Goal: Task Accomplishment & Management: Use online tool/utility

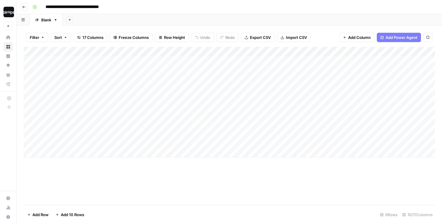
click at [254, 20] on div "Add Sheet" at bounding box center [252, 20] width 379 height 12
click at [259, 8] on div "**********" at bounding box center [233, 6] width 406 height 9
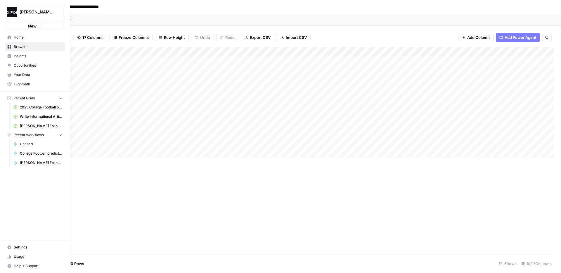
click at [28, 37] on span "Home" at bounding box center [38, 37] width 49 height 5
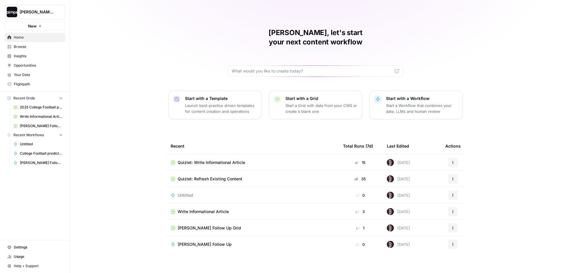
click at [205, 160] on span "Quizlet: Write Informational Article" at bounding box center [212, 163] width 68 height 6
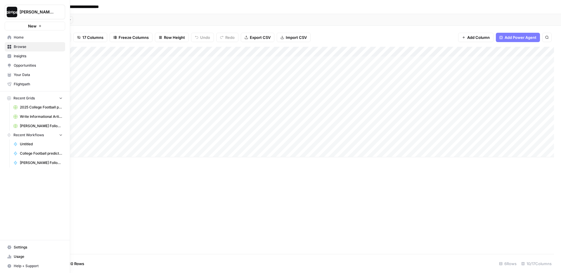
click at [25, 47] on span "Browse" at bounding box center [38, 46] width 49 height 5
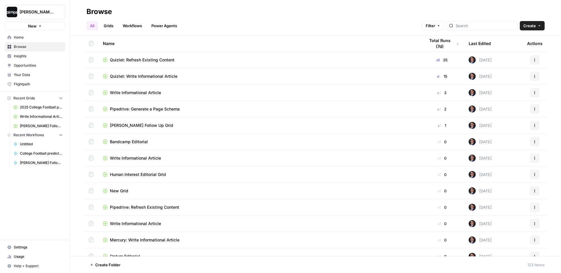
click at [159, 61] on span "Quizlet: Refresh Existing Content" at bounding box center [142, 60] width 65 height 6
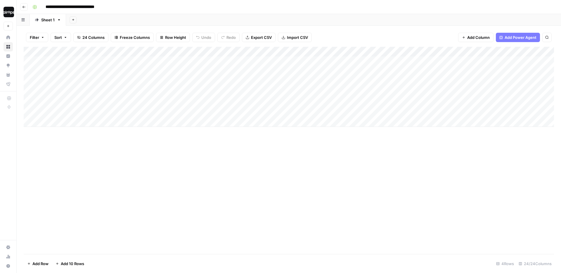
click at [263, 17] on div "Add Sheet" at bounding box center [313, 20] width 495 height 12
click at [442, 51] on div "Add Column" at bounding box center [289, 87] width 531 height 80
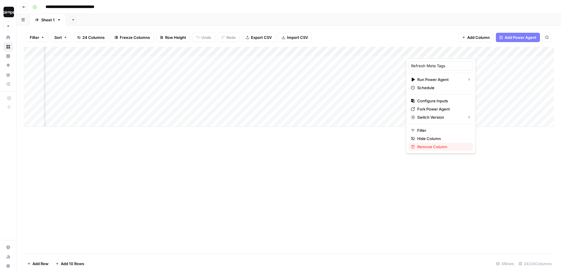
click at [431, 148] on span "Remove Column" at bounding box center [443, 147] width 51 height 6
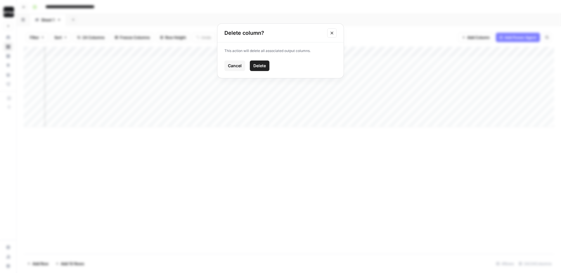
click at [262, 67] on span "Delete" at bounding box center [259, 66] width 13 height 6
click at [368, 62] on div "Add Column" at bounding box center [289, 87] width 531 height 80
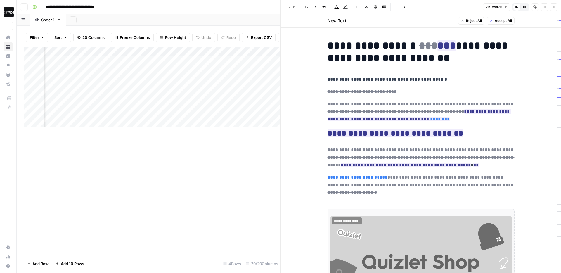
click at [442, 8] on icon "button" at bounding box center [554, 7] width 4 height 4
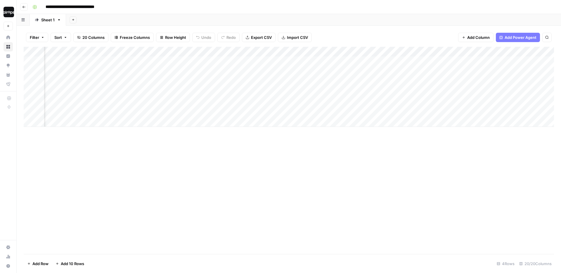
click at [368, 76] on div "Add Column" at bounding box center [289, 87] width 531 height 80
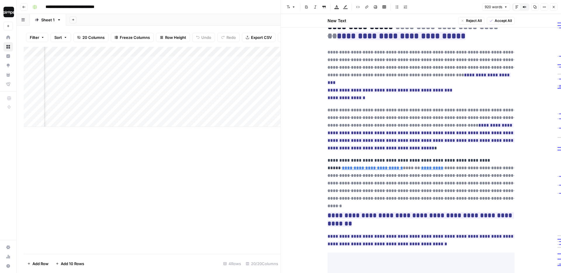
scroll to position [544, 0]
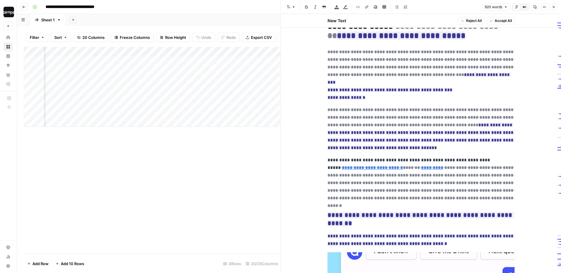
click at [442, 6] on button "Close" at bounding box center [554, 7] width 8 height 8
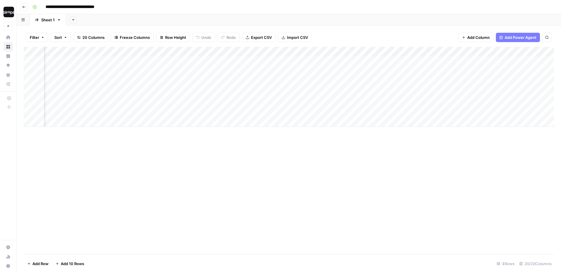
click at [367, 89] on div "Add Column" at bounding box center [289, 87] width 531 height 80
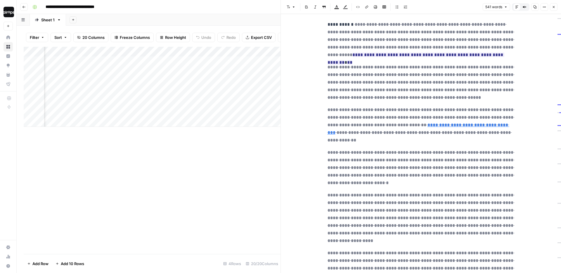
scroll to position [351, 0]
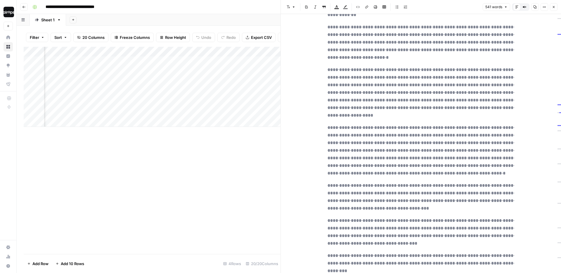
click at [442, 7] on icon "button" at bounding box center [554, 7] width 2 height 2
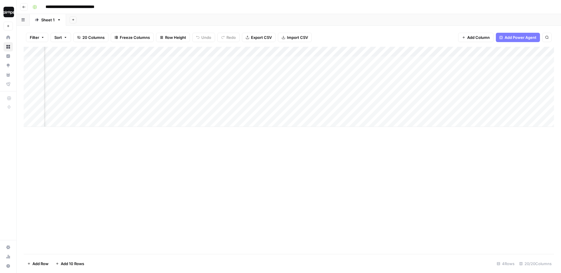
click at [368, 106] on div "Add Column" at bounding box center [289, 87] width 531 height 80
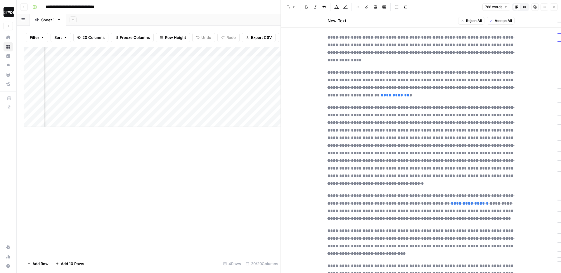
scroll to position [551, 0]
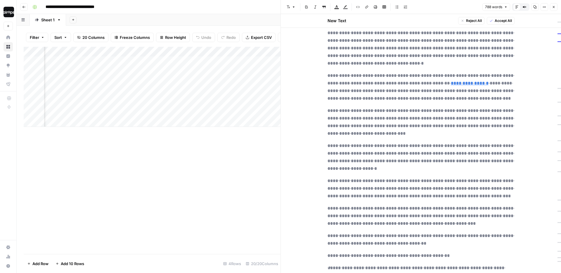
click at [442, 6] on icon "button" at bounding box center [554, 7] width 4 height 4
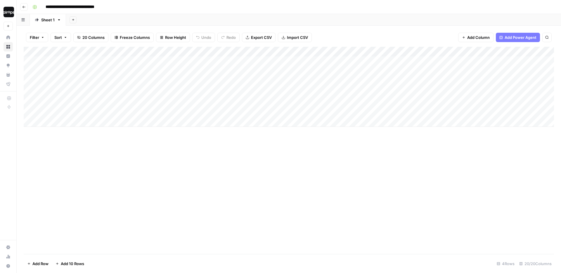
click at [147, 20] on div "Add Sheet" at bounding box center [313, 20] width 495 height 12
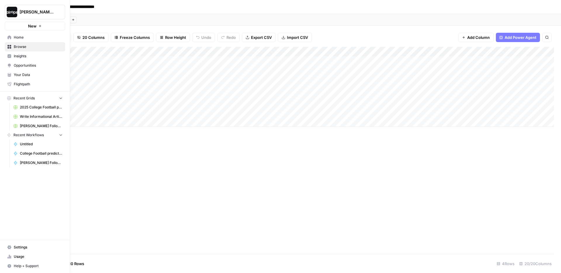
click at [11, 37] on icon at bounding box center [10, 37] width 4 height 4
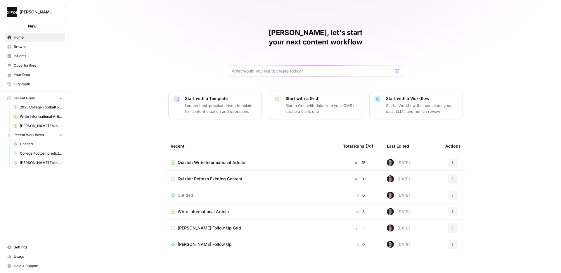
click at [139, 119] on div "Mike, let's start your next content workflow Start with a Template Launch best-…" at bounding box center [315, 139] width 491 height 278
click at [162, 185] on div "Mike, let's start your next content workflow Start with a Template Launch best-…" at bounding box center [315, 139] width 491 height 278
click at [154, 37] on div "Mike, let's start your next content workflow Start with a Template Launch best-…" at bounding box center [315, 139] width 491 height 278
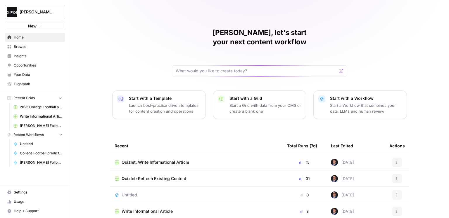
click at [106, 53] on div "Mike, let's start your next content workflow Start with a Template Launch best-…" at bounding box center [259, 139] width 379 height 278
click at [101, 70] on div "Mike, let's start your next content workflow Start with a Template Launch best-…" at bounding box center [259, 139] width 379 height 278
click at [95, 78] on div "Mike, let's start your next content workflow Start with a Template Launch best-…" at bounding box center [259, 139] width 379 height 278
click at [100, 72] on div "Mike, let's start your next content workflow Start with a Template Launch best-…" at bounding box center [259, 139] width 379 height 278
click at [28, 75] on span "Your Data" at bounding box center [38, 74] width 49 height 5
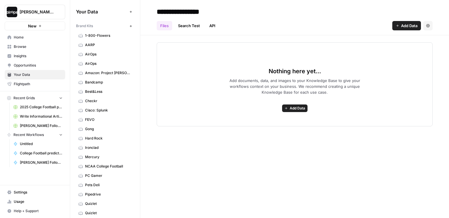
scroll to position [56, 0]
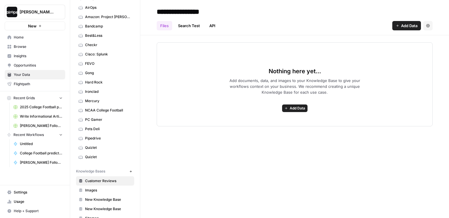
click at [96, 146] on span "Quizlet" at bounding box center [108, 147] width 46 height 5
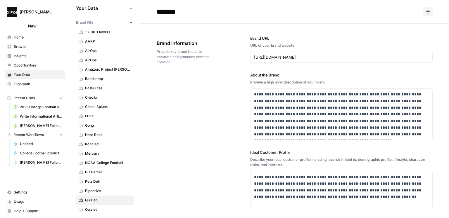
scroll to position [2, 0]
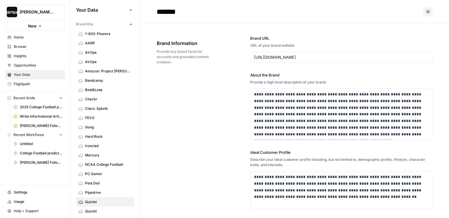
drag, startPoint x: 97, startPoint y: 25, endPoint x: 75, endPoint y: 25, distance: 21.6
click at [75, 25] on div "Your Data Add Data Brand Kits New 1-800-Flowers AARP AirOps AirOps Amazon: Proj…" at bounding box center [105, 109] width 70 height 218
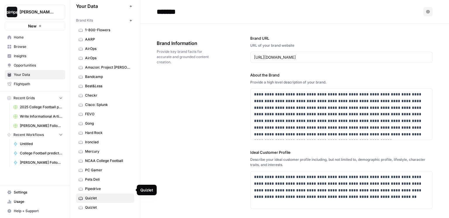
scroll to position [5, 0]
click at [132, 21] on span "New" at bounding box center [132, 21] width 0 height 0
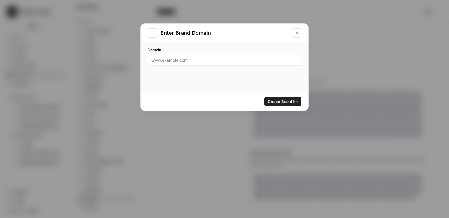
click at [296, 32] on icon "Close modal" at bounding box center [296, 33] width 3 height 3
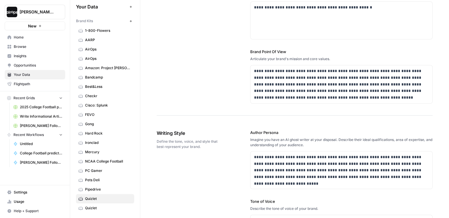
scroll to position [234, 0]
click at [337, 94] on p "**********" at bounding box center [341, 84] width 175 height 33
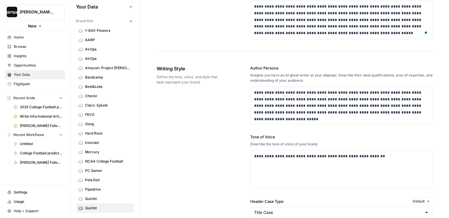
scroll to position [0, 0]
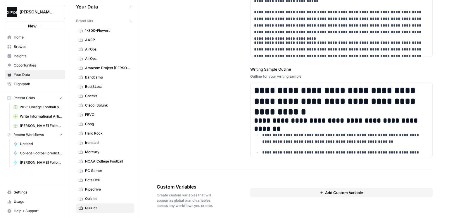
click at [272, 194] on button "Add Custom Variable" at bounding box center [341, 192] width 182 height 9
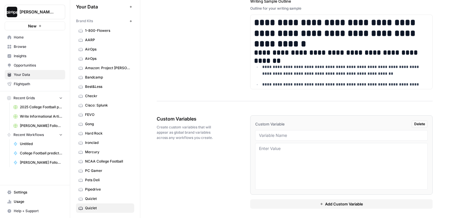
click at [272, 201] on button "Add Custom Variable" at bounding box center [341, 204] width 182 height 9
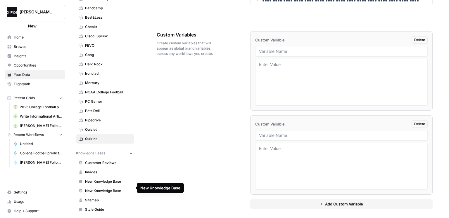
click at [109, 189] on span "New Knowledge Base" at bounding box center [108, 191] width 46 height 5
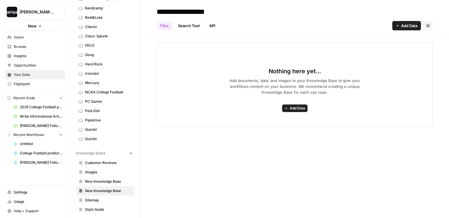
click at [130, 152] on icon "button" at bounding box center [130, 153] width 3 height 3
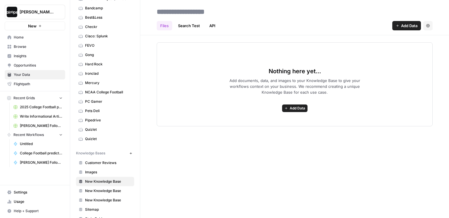
click at [290, 110] on span "Add Data" at bounding box center [297, 108] width 15 height 5
click at [199, 134] on div "Files Search Test API Add Data Settings Nothing here yet... Add documents, data…" at bounding box center [294, 109] width 309 height 218
click at [291, 109] on span "Add Data" at bounding box center [297, 108] width 15 height 5
click at [20, 46] on span "Browse" at bounding box center [38, 46] width 49 height 5
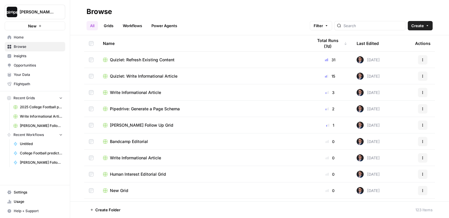
click at [132, 75] on span "Quizlet: Write Informational Article" at bounding box center [144, 76] width 68 height 6
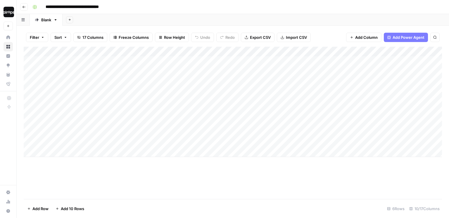
click at [166, 9] on div "**********" at bounding box center [236, 6] width 413 height 9
drag, startPoint x: 96, startPoint y: 65, endPoint x: 92, endPoint y: 136, distance: 70.9
click at [92, 136] on div "Add Column" at bounding box center [233, 102] width 418 height 111
drag, startPoint x: 194, startPoint y: 65, endPoint x: 181, endPoint y: 145, distance: 81.7
click at [181, 145] on div "Add Column" at bounding box center [233, 102] width 418 height 111
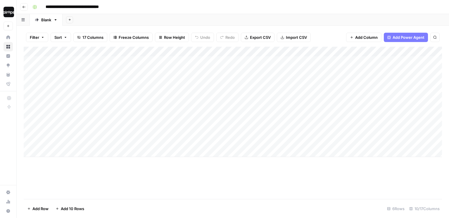
drag, startPoint x: 248, startPoint y: 65, endPoint x: 241, endPoint y: 142, distance: 76.9
click at [241, 142] on div "Add Column" at bounding box center [233, 102] width 418 height 111
click at [255, 76] on div "Add Column" at bounding box center [233, 102] width 418 height 111
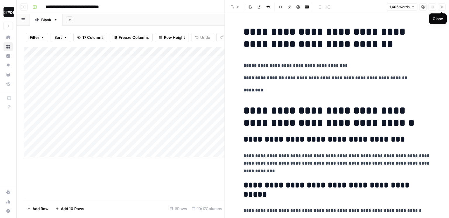
click at [442, 7] on icon "button" at bounding box center [442, 7] width 4 height 4
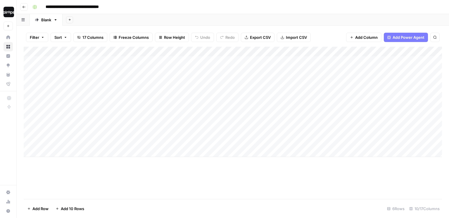
click at [318, 20] on div "Add Sheet" at bounding box center [256, 20] width 387 height 12
drag, startPoint x: 318, startPoint y: 60, endPoint x: 305, endPoint y: 139, distance: 80.6
click at [305, 139] on div "Add Column" at bounding box center [233, 102] width 418 height 111
drag, startPoint x: 386, startPoint y: 67, endPoint x: 379, endPoint y: 139, distance: 72.8
click at [379, 139] on div "Add Column" at bounding box center [233, 102] width 418 height 111
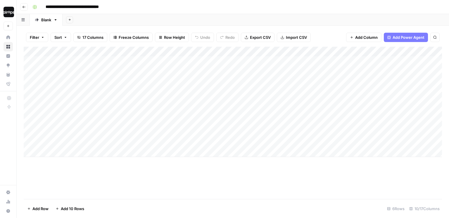
click at [176, 18] on div "Add Sheet" at bounding box center [256, 20] width 387 height 12
click at [87, 80] on div "Add Column" at bounding box center [233, 102] width 418 height 111
click at [203, 77] on div "Add Column" at bounding box center [233, 102] width 418 height 111
click at [197, 52] on div "Add Column" at bounding box center [233, 102] width 418 height 111
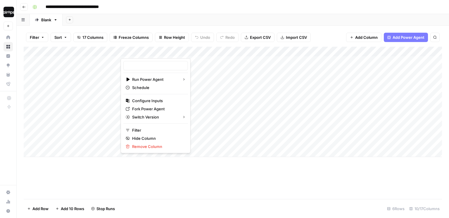
type input "Create Content Brief from Keyword"
click at [157, 101] on span "Configure Inputs" at bounding box center [157, 101] width 51 height 6
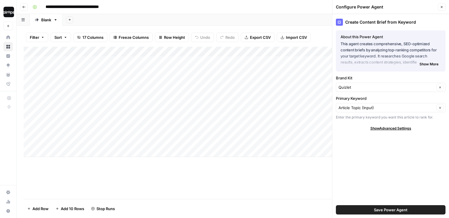
click at [442, 7] on icon "button" at bounding box center [442, 7] width 2 height 2
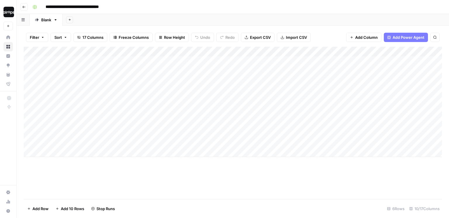
click at [197, 51] on div "Add Column" at bounding box center [233, 102] width 418 height 111
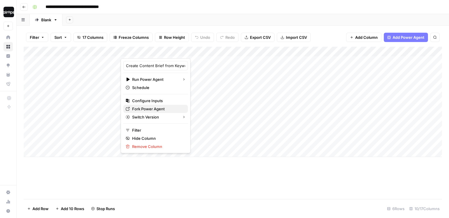
click at [157, 109] on span "Fork Power Agent" at bounding box center [157, 109] width 51 height 6
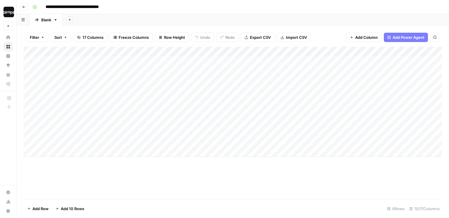
click at [199, 17] on div "Add Sheet" at bounding box center [256, 20] width 387 height 12
click at [203, 77] on div "Add Column" at bounding box center [233, 102] width 418 height 111
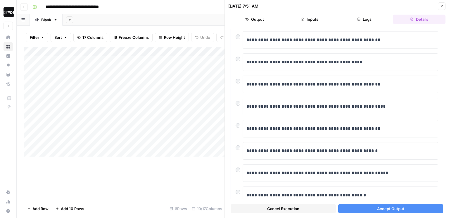
scroll to position [43, 0]
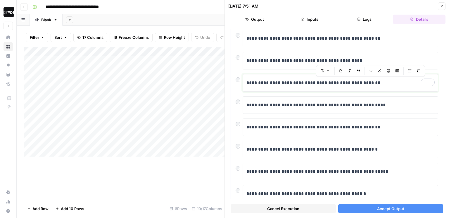
drag, startPoint x: 384, startPoint y: 82, endPoint x: 365, endPoint y: 84, distance: 19.4
click at [365, 84] on p "**********" at bounding box center [340, 83] width 188 height 8
click at [392, 80] on p "**********" at bounding box center [340, 83] width 188 height 8
click at [378, 208] on span "Accept Output" at bounding box center [390, 209] width 27 height 6
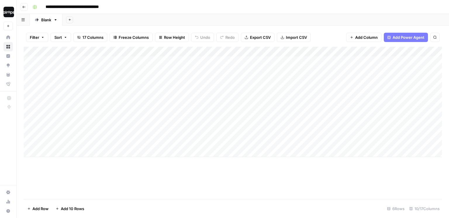
click at [236, 18] on div "Add Sheet" at bounding box center [256, 20] width 387 height 12
click at [423, 51] on span "Add Column" at bounding box center [428, 51] width 20 height 5
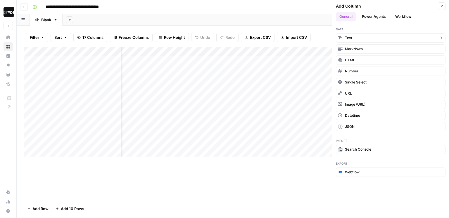
click at [364, 37] on button "Text" at bounding box center [391, 37] width 110 height 9
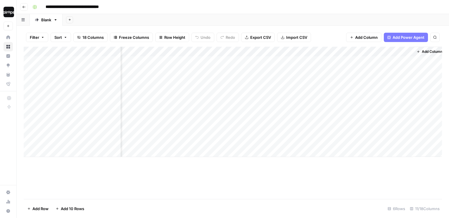
scroll to position [0, 418]
click at [405, 51] on div "Add Column" at bounding box center [233, 102] width 418 height 111
click at [388, 70] on div "Add Column" at bounding box center [233, 102] width 418 height 111
click at [384, 67] on div "Add Column" at bounding box center [233, 102] width 418 height 111
click at [384, 67] on div at bounding box center [372, 64] width 94 height 16
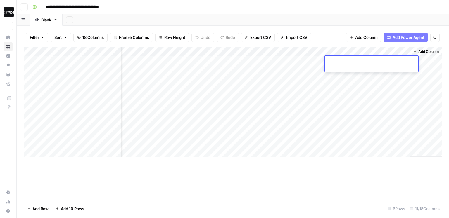
click at [333, 37] on div "Filter Sort 18 Columns Freeze Columns Row Height Undo Redo Export CSV Import CS…" at bounding box center [233, 37] width 418 height 19
click at [406, 51] on div "Add Column" at bounding box center [233, 102] width 418 height 111
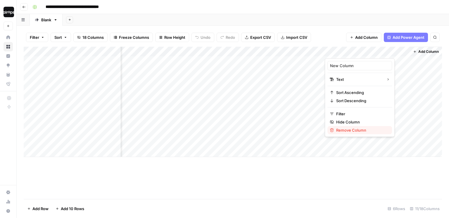
click at [342, 131] on span "Remove Column" at bounding box center [361, 130] width 51 height 6
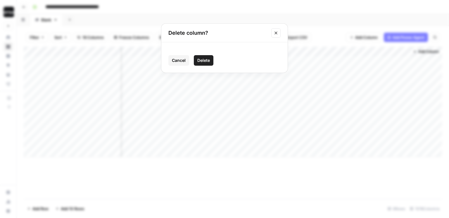
click at [204, 64] on button "Delete" at bounding box center [204, 60] width 20 height 11
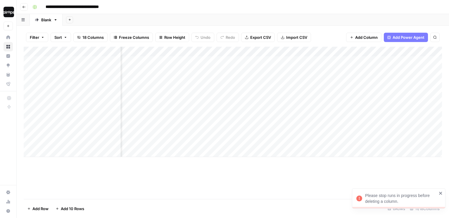
scroll to position [0, 0]
click at [255, 18] on div "Add Sheet" at bounding box center [256, 20] width 387 height 12
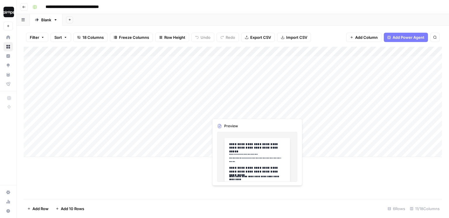
click at [256, 107] on div "Add Column" at bounding box center [233, 102] width 418 height 111
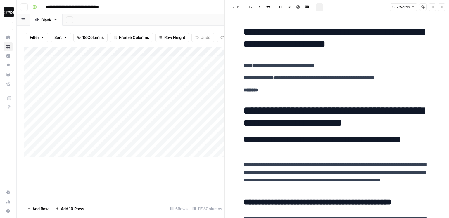
scroll to position [25, 0]
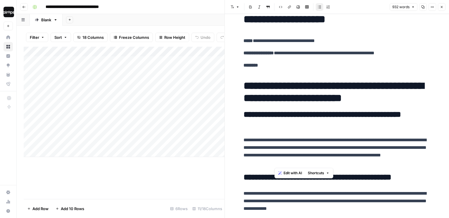
drag, startPoint x: 341, startPoint y: 163, endPoint x: 263, endPoint y: 151, distance: 79.5
click at [263, 151] on p "**********" at bounding box center [337, 152] width 187 height 30
click at [442, 7] on icon "button" at bounding box center [442, 7] width 2 height 2
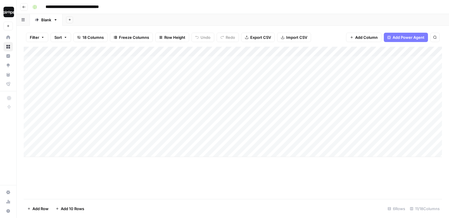
click at [377, 18] on div "Add Sheet" at bounding box center [256, 20] width 387 height 12
drag, startPoint x: 326, startPoint y: 66, endPoint x: 321, endPoint y: 140, distance: 74.4
click at [321, 140] on div "Add Column" at bounding box center [233, 102] width 418 height 111
click at [325, 36] on div "Filter Sort 18 Columns Freeze Columns Row Height Undo Redo Export CSV Import CS…" at bounding box center [233, 37] width 418 height 19
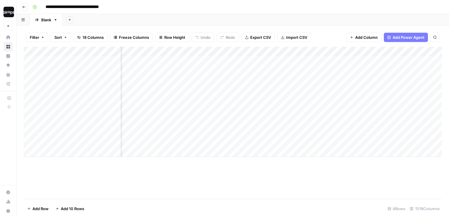
click at [322, 108] on div "Add Column" at bounding box center [233, 102] width 418 height 111
click at [359, 91] on div "Add Column" at bounding box center [233, 102] width 418 height 111
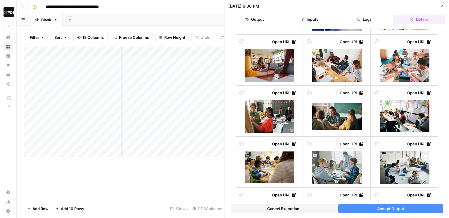
scroll to position [98, 0]
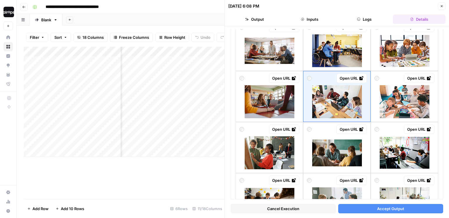
click at [379, 211] on span "Accept Output" at bounding box center [390, 209] width 27 height 6
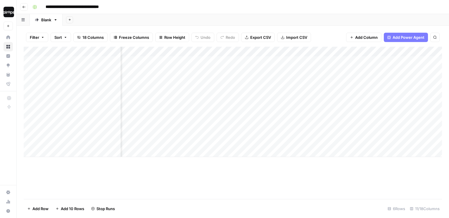
click at [346, 17] on div "Add Sheet" at bounding box center [256, 20] width 387 height 12
click at [345, 17] on div "Add Sheet" at bounding box center [256, 20] width 387 height 12
drag, startPoint x: 263, startPoint y: 64, endPoint x: 254, endPoint y: 139, distance: 75.5
click at [254, 139] on div "Add Column" at bounding box center [233, 102] width 418 height 111
drag, startPoint x: 330, startPoint y: 65, endPoint x: 320, endPoint y: 151, distance: 86.6
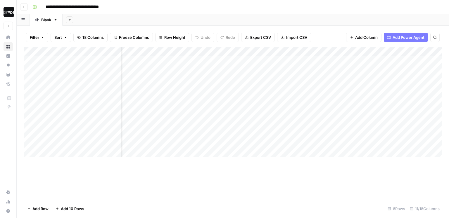
click at [320, 151] on div "Add Column" at bounding box center [233, 102] width 418 height 111
drag, startPoint x: 267, startPoint y: 65, endPoint x: 254, endPoint y: 141, distance: 76.5
click at [254, 141] on div "Add Column" at bounding box center [233, 102] width 418 height 111
click at [244, 182] on div "Add Column" at bounding box center [233, 123] width 418 height 153
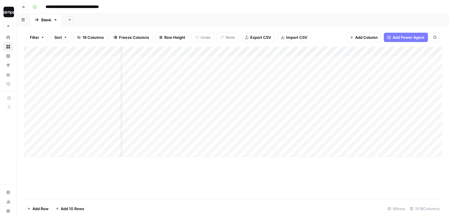
drag, startPoint x: 288, startPoint y: 64, endPoint x: 282, endPoint y: 152, distance: 87.7
click at [282, 152] on div "Add Column" at bounding box center [233, 102] width 418 height 111
click at [311, 51] on div "Add Column" at bounding box center [233, 102] width 418 height 111
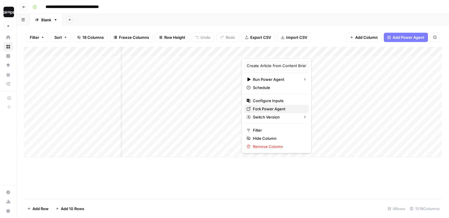
click at [265, 108] on span "Fork Power Agent" at bounding box center [278, 109] width 51 height 6
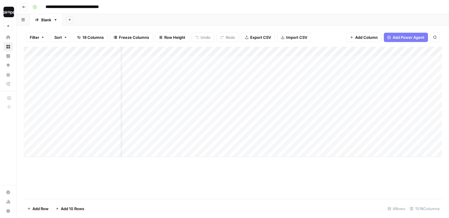
click at [177, 52] on div "Add Column" at bounding box center [233, 102] width 418 height 111
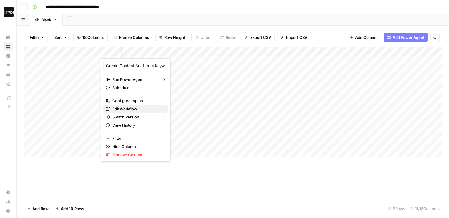
click at [128, 109] on span "Edit Workflow" at bounding box center [137, 109] width 51 height 6
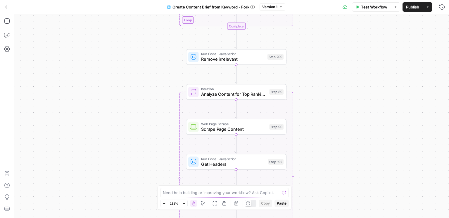
drag, startPoint x: 208, startPoint y: 60, endPoint x: 161, endPoint y: 176, distance: 125.4
click at [161, 176] on div "Workflow Set Inputs Inputs Google Search Perform Google Search Step 51 Loop Ite…" at bounding box center [231, 116] width 435 height 204
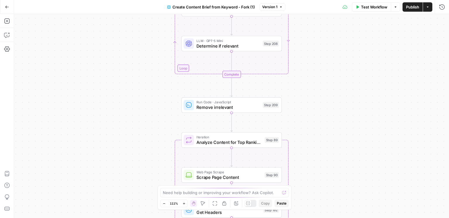
drag, startPoint x: 162, startPoint y: 75, endPoint x: 157, endPoint y: 190, distance: 115.3
click at [157, 190] on div "Workflow Set Inputs Inputs Google Search Perform Google Search Step 51 Loop Ite…" at bounding box center [231, 116] width 435 height 204
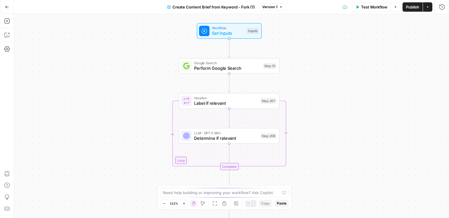
drag, startPoint x: 160, startPoint y: 80, endPoint x: 160, endPoint y: 102, distance: 21.6
click at [160, 102] on div "Workflow Set Inputs Inputs Google Search Perform Google Search Step 51 Loop Ite…" at bounding box center [231, 116] width 435 height 204
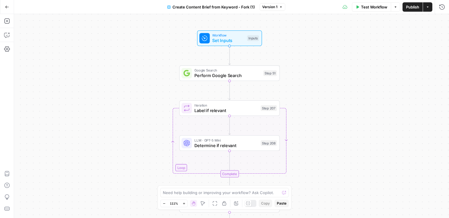
drag, startPoint x: 157, startPoint y: 103, endPoint x: 157, endPoint y: 110, distance: 7.3
click at [157, 110] on div "Workflow Set Inputs Inputs Google Search Perform Google Search Step 51 Loop Ite…" at bounding box center [231, 116] width 435 height 204
click at [8, 22] on icon "button" at bounding box center [7, 21] width 6 height 6
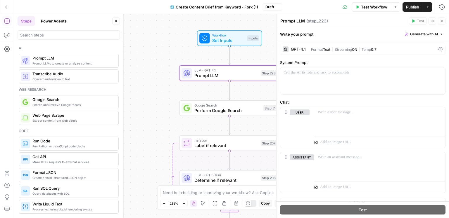
click at [286, 47] on div at bounding box center [286, 49] width 6 height 6
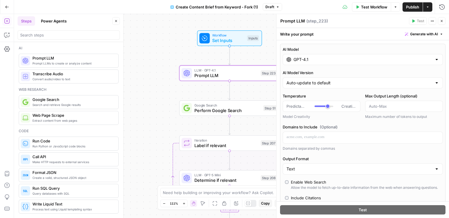
click at [303, 59] on input "GPT-4.1" at bounding box center [363, 60] width 139 height 6
click at [442, 21] on icon "button" at bounding box center [442, 21] width 2 height 2
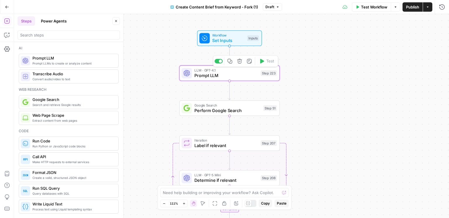
click at [239, 62] on icon "button" at bounding box center [239, 61] width 5 height 5
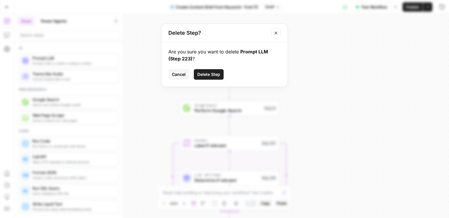
click at [215, 74] on span "Delete Step" at bounding box center [208, 75] width 23 height 6
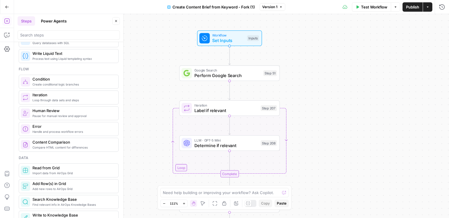
scroll to position [152, 0]
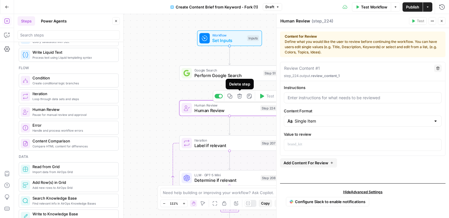
click at [240, 97] on icon "button" at bounding box center [239, 96] width 5 height 5
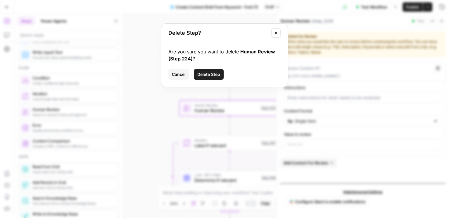
click at [212, 74] on span "Delete Step" at bounding box center [208, 75] width 23 height 6
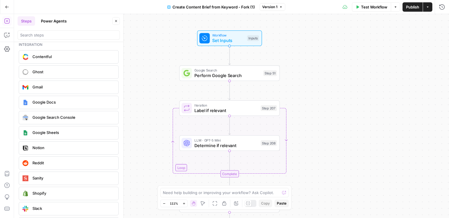
scroll to position [1037, 0]
click at [115, 23] on icon "button" at bounding box center [116, 21] width 4 height 4
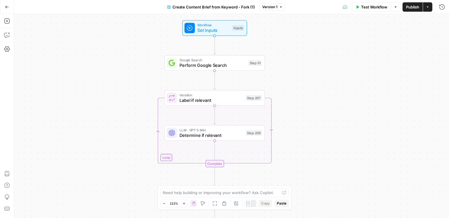
drag, startPoint x: 315, startPoint y: 132, endPoint x: 300, endPoint y: 121, distance: 18.5
click at [300, 121] on div "Workflow Set Inputs Inputs Google Search Perform Google Search Step 51 Loop Ite…" at bounding box center [231, 116] width 435 height 204
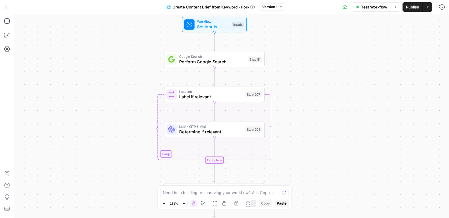
drag, startPoint x: 300, startPoint y: 122, endPoint x: 301, endPoint y: 116, distance: 6.1
click at [301, 116] on div "Workflow Set Inputs Inputs Google Search Perform Google Search Step 51 Loop Ite…" at bounding box center [231, 116] width 435 height 204
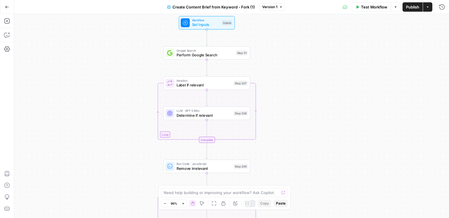
drag, startPoint x: 312, startPoint y: 141, endPoint x: 291, endPoint y: 129, distance: 24.1
click at [291, 129] on div "Workflow Set Inputs Inputs Google Search Perform Google Search Step 51 Loop Ite…" at bounding box center [231, 116] width 435 height 204
click at [215, 55] on span "Perform Google Search" at bounding box center [203, 55] width 57 height 6
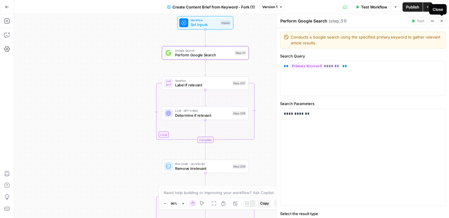
click at [442, 21] on icon "button" at bounding box center [442, 21] width 4 height 4
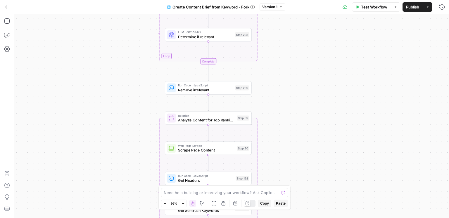
drag, startPoint x: 294, startPoint y: 182, endPoint x: 296, endPoint y: 90, distance: 92.1
click at [296, 90] on div "Workflow Set Inputs Inputs Google Search Perform Google Search Step 51 Loop Ite…" at bounding box center [231, 116] width 435 height 204
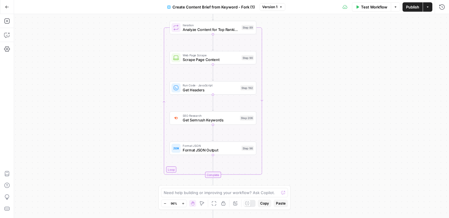
drag, startPoint x: 289, startPoint y: 155, endPoint x: 294, endPoint y: 77, distance: 78.2
click at [294, 77] on div "Workflow Set Inputs Inputs Google Search Perform Google Search Step 51 Loop Ite…" at bounding box center [231, 116] width 435 height 204
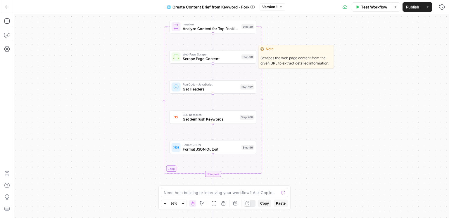
click at [217, 58] on span "Scrape Page Content" at bounding box center [211, 59] width 56 height 6
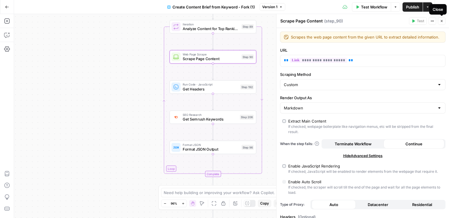
click at [442, 21] on icon "button" at bounding box center [442, 21] width 2 height 2
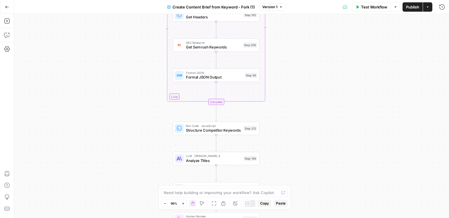
drag, startPoint x: 306, startPoint y: 180, endPoint x: 310, endPoint y: 89, distance: 90.1
click at [310, 89] on div "Workflow Set Inputs Inputs Google Search Perform Google Search Step 51 Loop Ite…" at bounding box center [231, 116] width 435 height 204
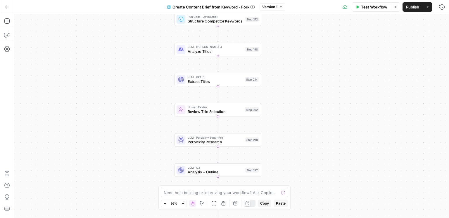
drag, startPoint x: 308, startPoint y: 154, endPoint x: 310, endPoint y: 58, distance: 96.2
click at [310, 58] on div "Workflow Set Inputs Inputs Google Search Perform Google Search Step 51 Loop Ite…" at bounding box center [231, 116] width 435 height 204
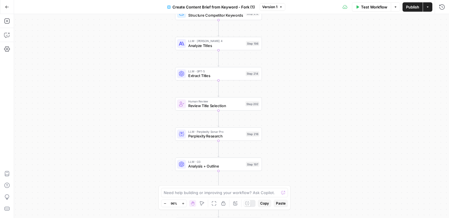
drag, startPoint x: 303, startPoint y: 124, endPoint x: 303, endPoint y: 101, distance: 22.2
click at [303, 101] on div "Workflow Set Inputs Inputs Google Search Perform Google Search Step 51 Loop Ite…" at bounding box center [231, 116] width 435 height 204
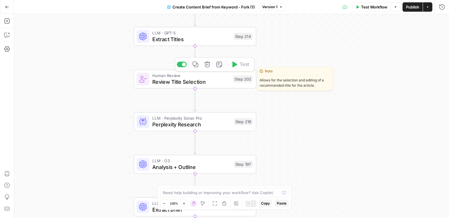
click at [212, 84] on span "Review Title Selection" at bounding box center [190, 82] width 77 height 8
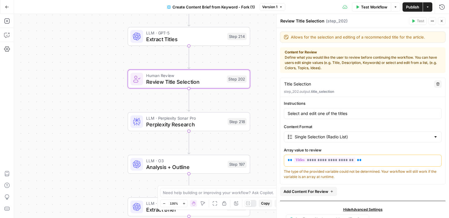
drag, startPoint x: 244, startPoint y: 97, endPoint x: 238, endPoint y: 97, distance: 6.1
click at [238, 97] on div "Workflow Set Inputs Inputs Google Search Perform Google Search Step 51 Loop Ite…" at bounding box center [231, 116] width 435 height 204
drag, startPoint x: 351, startPoint y: 114, endPoint x: 286, endPoint y: 115, distance: 64.6
click at [286, 115] on div "Select and edit one of the titles" at bounding box center [363, 113] width 158 height 11
click at [280, 112] on div "**********" at bounding box center [362, 140] width 165 height 79
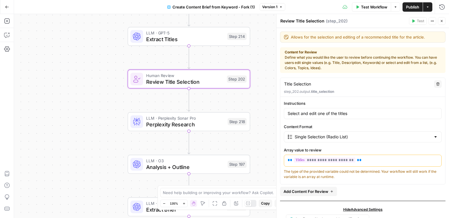
click at [271, 92] on div "Workflow Set Inputs Inputs Google Search Perform Google Search Step 51 Loop Ite…" at bounding box center [231, 116] width 435 height 204
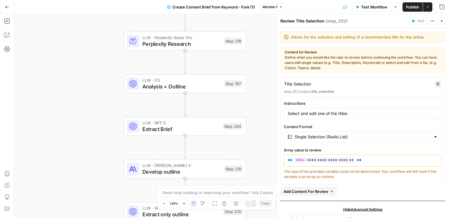
drag, startPoint x: 265, startPoint y: 163, endPoint x: 261, endPoint y: 81, distance: 81.7
click at [261, 81] on div "Workflow Set Inputs Inputs Google Search Perform Google Search Step 51 Loop Ite…" at bounding box center [231, 116] width 435 height 204
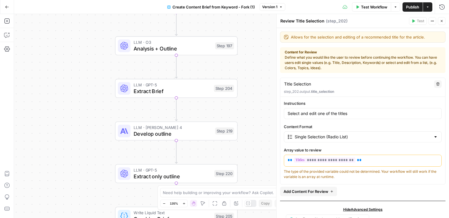
drag, startPoint x: 259, startPoint y: 108, endPoint x: 250, endPoint y: 71, distance: 38.1
click at [250, 71] on div "Workflow Set Inputs Inputs Google Search Perform Google Search Step 51 Loop Ite…" at bounding box center [231, 116] width 435 height 204
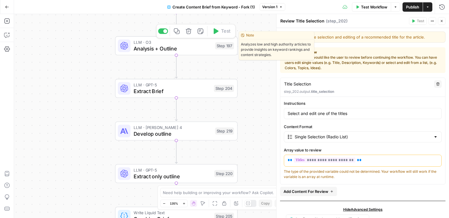
click at [189, 46] on span "Analysis + Outline" at bounding box center [173, 49] width 78 height 8
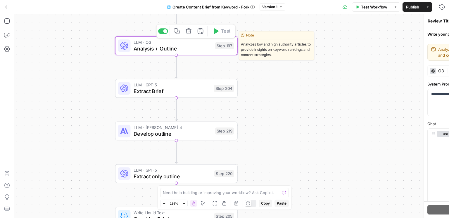
type textarea "Analysis + Outline"
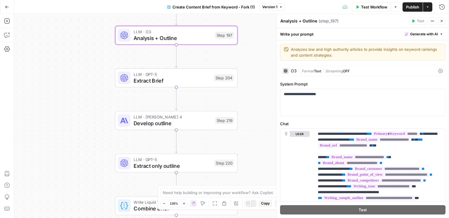
drag, startPoint x: 259, startPoint y: 102, endPoint x: 259, endPoint y: 91, distance: 10.5
click at [259, 91] on div "Workflow Set Inputs Inputs Google Search Perform Google Search Step 51 Loop Ite…" at bounding box center [231, 116] width 435 height 204
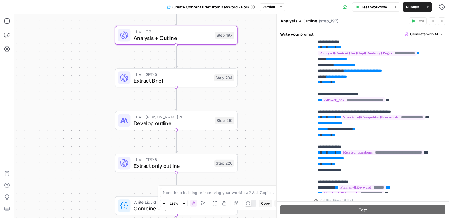
scroll to position [174, 0]
click at [441, 21] on icon "button" at bounding box center [442, 21] width 2 height 2
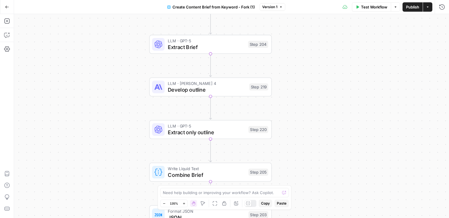
drag, startPoint x: 276, startPoint y: 123, endPoint x: 310, endPoint y: 89, distance: 48.0
click at [310, 89] on div "Workflow Set Inputs Inputs Google Search Perform Google Search Step 51 Loop Ite…" at bounding box center [231, 116] width 435 height 204
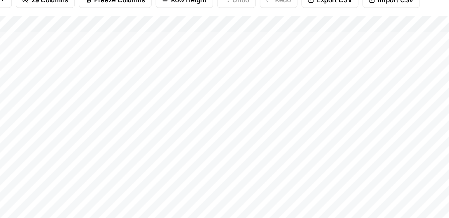
click at [174, 61] on div "Add Column" at bounding box center [233, 111] width 418 height 129
click at [179, 73] on div "Add Column" at bounding box center [233, 111] width 418 height 129
click at [179, 81] on div "Add Column" at bounding box center [233, 111] width 418 height 129
click at [180, 101] on div "Add Column" at bounding box center [233, 111] width 418 height 129
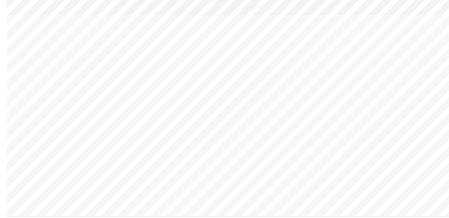
drag, startPoint x: 132, startPoint y: 62, endPoint x: 168, endPoint y: 120, distance: 68.1
click at [168, 120] on div "Add Column" at bounding box center [233, 111] width 418 height 129
click at [177, 113] on div "Add Column" at bounding box center [233, 111] width 418 height 129
click at [278, 112] on div "Add Column" at bounding box center [233, 111] width 418 height 129
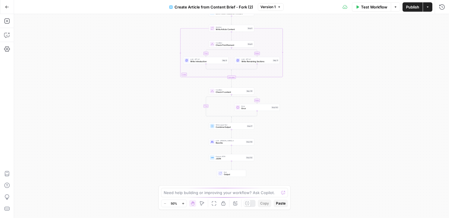
drag, startPoint x: 307, startPoint y: 168, endPoint x: 307, endPoint y: 113, distance: 54.7
click at [307, 113] on div "true false true false Workflow Set Inputs Inputs Google Search Google Search St…" at bounding box center [231, 116] width 435 height 204
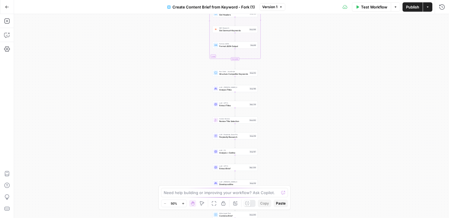
drag, startPoint x: 272, startPoint y: 163, endPoint x: 275, endPoint y: 115, distance: 48.4
click at [275, 115] on div "Workflow Set Inputs Inputs Google Search Perform Google Search Step 51 Loop Ite…" at bounding box center [231, 116] width 435 height 204
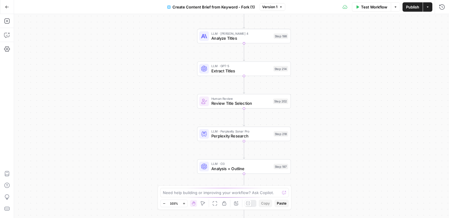
drag, startPoint x: 272, startPoint y: 145, endPoint x: 324, endPoint y: 109, distance: 63.1
click at [324, 109] on div "Workflow Set Inputs Inputs Google Search Perform Google Search Step 51 Loop Ite…" at bounding box center [231, 116] width 435 height 204
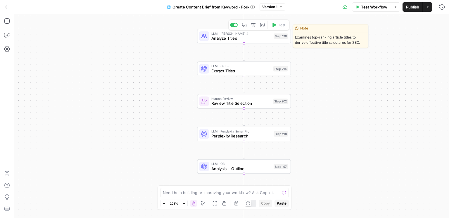
click at [259, 38] on span "Analyze Titles" at bounding box center [241, 38] width 60 height 6
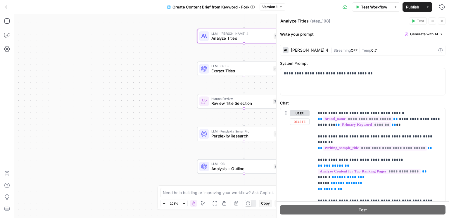
scroll to position [11, 0]
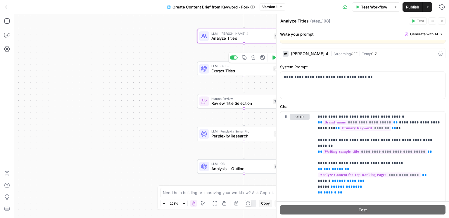
click at [231, 71] on span "Extract Titles" at bounding box center [241, 71] width 60 height 6
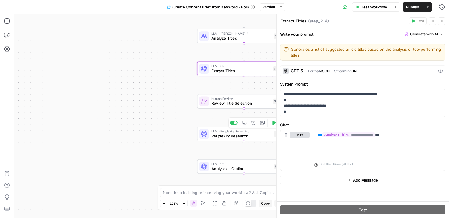
click at [232, 134] on span "Perplexity Research" at bounding box center [241, 136] width 60 height 6
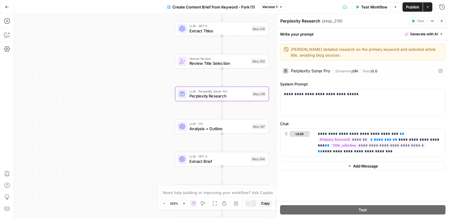
drag, startPoint x: 189, startPoint y: 155, endPoint x: 163, endPoint y: 103, distance: 58.2
click at [163, 103] on div "Workflow Set Inputs Inputs Google Search Perform Google Search Step 51 Loop Ite…" at bounding box center [231, 116] width 435 height 204
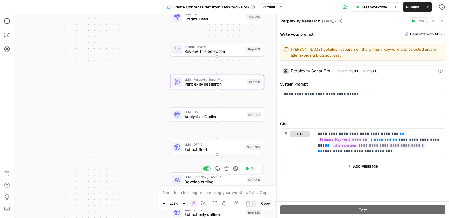
click at [205, 181] on span "Develop outline" at bounding box center [214, 182] width 60 height 6
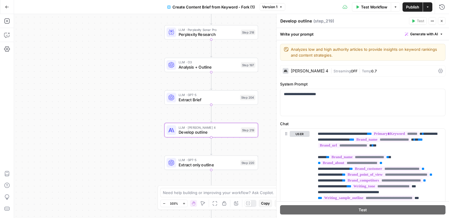
drag, startPoint x: 156, startPoint y: 149, endPoint x: 150, endPoint y: 100, distance: 49.5
click at [150, 100] on div "Workflow Set Inputs Inputs Google Search Perform Google Search Step 51 Loop Ite…" at bounding box center [231, 116] width 435 height 204
click at [294, 70] on div "Claude Sonnet 4" at bounding box center [309, 71] width 37 height 4
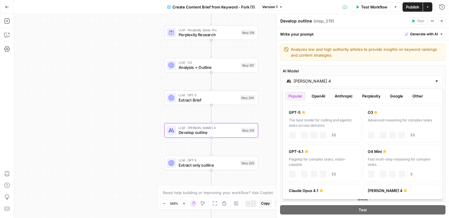
click at [317, 81] on input "Claude Sonnet 4" at bounding box center [363, 81] width 139 height 6
click at [344, 94] on button "Anthropic" at bounding box center [343, 96] width 25 height 9
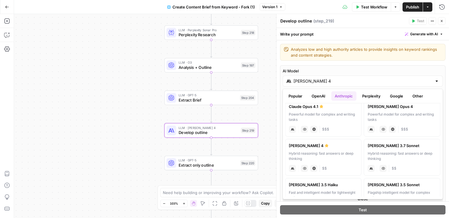
scroll to position [0, 0]
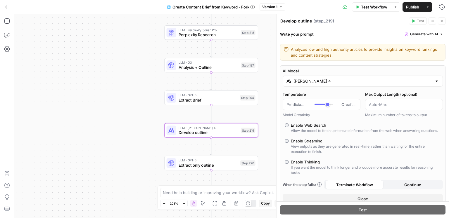
click at [442, 21] on icon "button" at bounding box center [442, 21] width 4 height 4
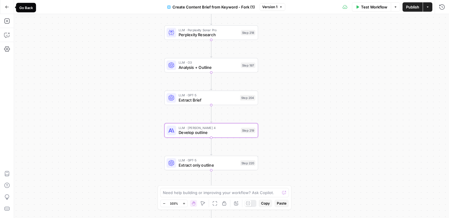
click at [6, 4] on button "Go Back" at bounding box center [7, 7] width 11 height 11
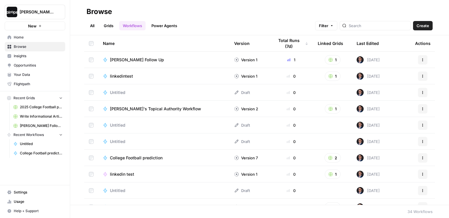
click at [28, 35] on span "Home" at bounding box center [38, 37] width 49 height 5
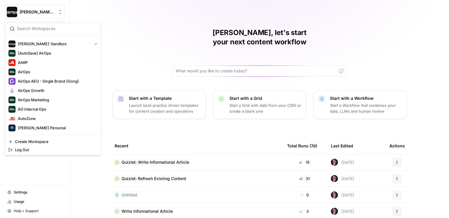
click at [41, 11] on span "Dille-Sandbox" at bounding box center [37, 12] width 35 height 6
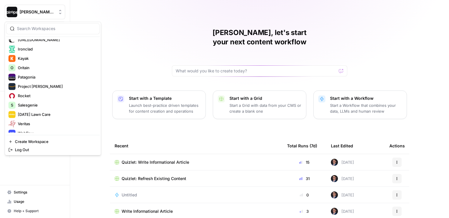
scroll to position [188, 0]
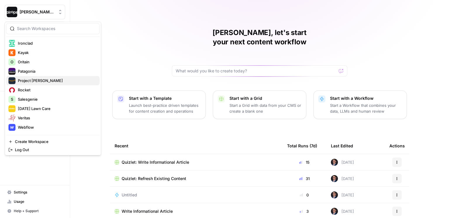
click at [43, 79] on span "Project [PERSON_NAME]" at bounding box center [56, 81] width 77 height 6
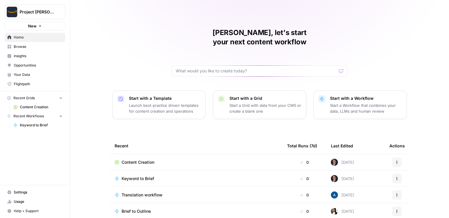
click at [137, 160] on span "Content Creation" at bounding box center [138, 163] width 33 height 6
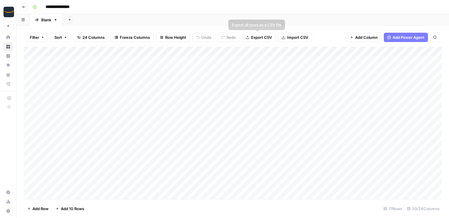
click at [221, 17] on div "Add Sheet" at bounding box center [256, 20] width 387 height 12
click at [218, 19] on div "Add Sheet" at bounding box center [256, 20] width 387 height 12
click at [221, 18] on div "Add Sheet" at bounding box center [256, 20] width 387 height 12
click at [221, 6] on div "**********" at bounding box center [236, 6] width 413 height 9
click at [221, 19] on div "Add Sheet" at bounding box center [256, 20] width 387 height 12
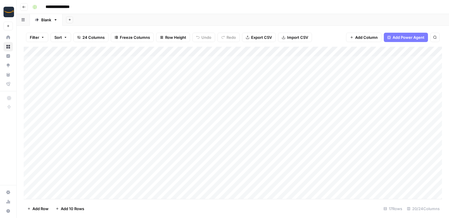
click at [220, 6] on div "**********" at bounding box center [236, 6] width 413 height 9
click at [220, 18] on div "Add Sheet" at bounding box center [256, 20] width 387 height 12
click at [248, 12] on header "**********" at bounding box center [233, 7] width 432 height 14
click at [202, 12] on header "**********" at bounding box center [233, 7] width 432 height 14
click at [220, 18] on div "Add Sheet" at bounding box center [256, 20] width 387 height 12
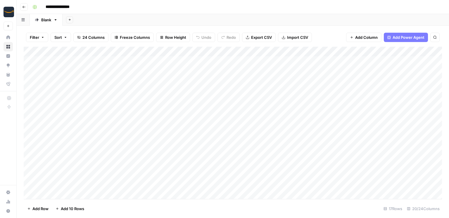
click at [246, 12] on header "**********" at bounding box center [233, 7] width 432 height 14
click at [222, 4] on div "**********" at bounding box center [236, 6] width 413 height 9
click at [205, 13] on header "**********" at bounding box center [233, 7] width 432 height 14
click at [302, 51] on div "Add Column" at bounding box center [233, 123] width 418 height 153
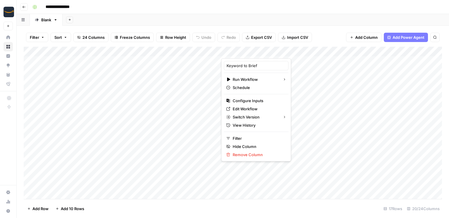
click at [214, 21] on div "Add Sheet" at bounding box center [256, 20] width 387 height 12
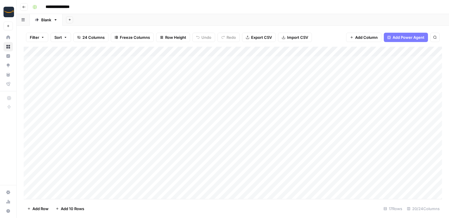
click at [215, 16] on div "Add Sheet" at bounding box center [256, 20] width 387 height 12
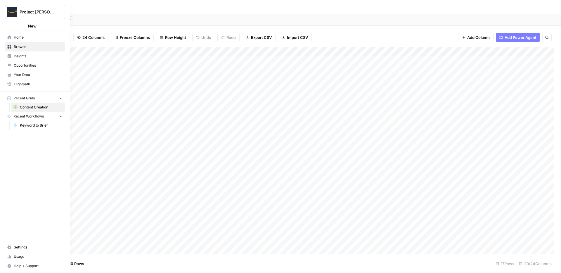
click at [17, 40] on link "Home" at bounding box center [35, 37] width 61 height 9
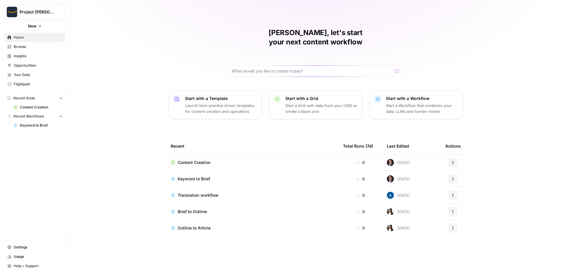
click at [127, 68] on div "[PERSON_NAME], let's start your next content workflow Start with a Template Lau…" at bounding box center [315, 136] width 491 height 273
click at [127, 104] on div "[PERSON_NAME], let's start your next content workflow Start with a Template Lau…" at bounding box center [315, 136] width 491 height 273
click at [142, 93] on div "[PERSON_NAME], let's start your next content workflow Start with a Template Lau…" at bounding box center [315, 136] width 491 height 273
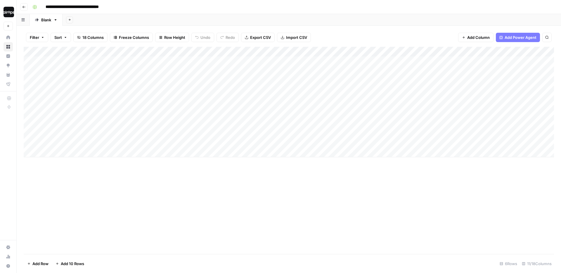
click at [223, 21] on div "Add Sheet" at bounding box center [312, 20] width 499 height 12
click at [197, 52] on div "Add Column" at bounding box center [289, 102] width 531 height 111
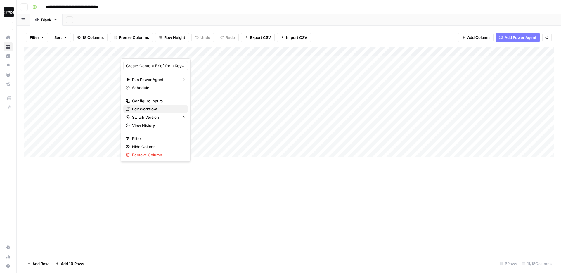
click at [146, 110] on span "Edit Workflow" at bounding box center [157, 109] width 51 height 6
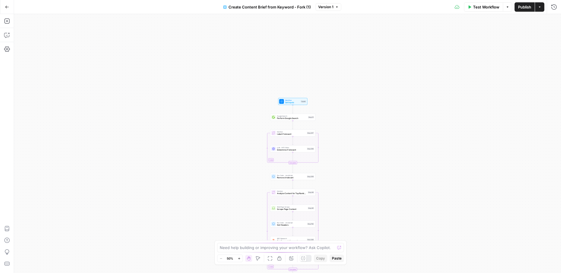
drag, startPoint x: 333, startPoint y: 41, endPoint x: 338, endPoint y: 176, distance: 135.8
click at [338, 176] on div "Workflow Set Inputs Inputs Google Search Perform Google Search Step 51 Loop Ite…" at bounding box center [287, 143] width 547 height 259
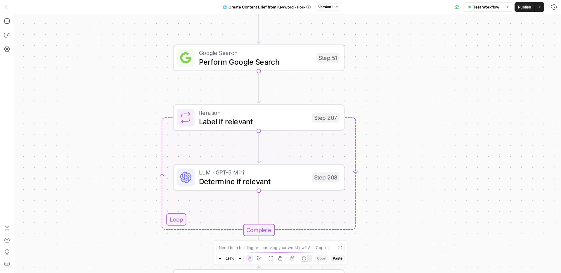
drag, startPoint x: 304, startPoint y: 89, endPoint x: 397, endPoint y: 196, distance: 141.6
click at [397, 196] on div "Workflow Set Inputs Inputs Google Search Perform Google Search Step 51 Loop Ite…" at bounding box center [287, 143] width 547 height 259
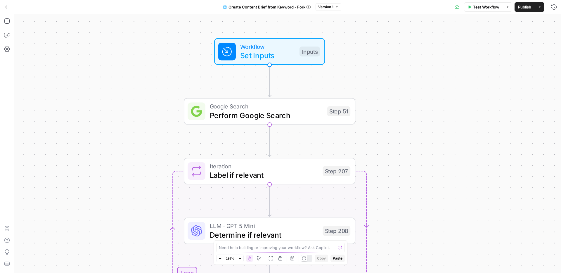
drag, startPoint x: 397, startPoint y: 197, endPoint x: 410, endPoint y: 246, distance: 50.3
click at [410, 246] on div "Workflow Set Inputs Inputs Google Search Perform Google Search Step 51 Loop Ite…" at bounding box center [287, 143] width 547 height 259
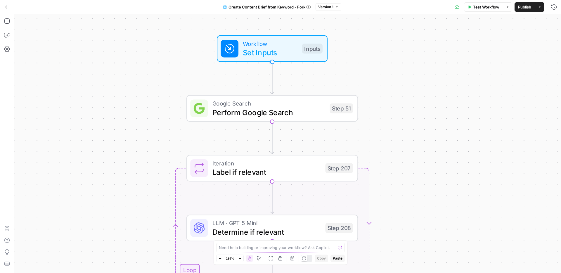
click at [267, 53] on span "Set Inputs" at bounding box center [270, 52] width 55 height 11
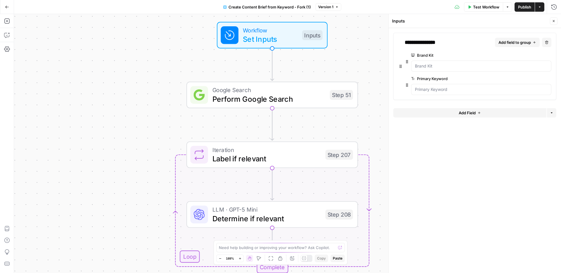
drag, startPoint x: 372, startPoint y: 83, endPoint x: 371, endPoint y: 45, distance: 38.0
click at [371, 45] on div "Workflow Set Inputs Inputs Google Search Perform Google Search Step 51 Loop Ite…" at bounding box center [287, 143] width 547 height 259
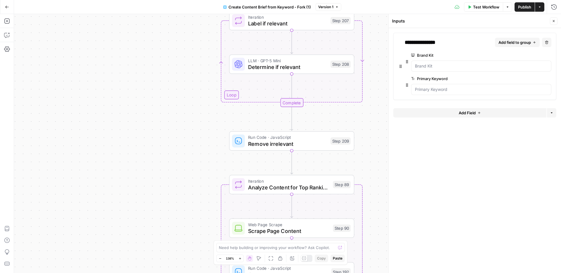
drag, startPoint x: 381, startPoint y: 158, endPoint x: 374, endPoint y: 57, distance: 101.7
click at [374, 57] on div "Workflow Set Inputs Inputs Google Search Perform Google Search Step 51 Loop Ite…" at bounding box center [287, 143] width 547 height 259
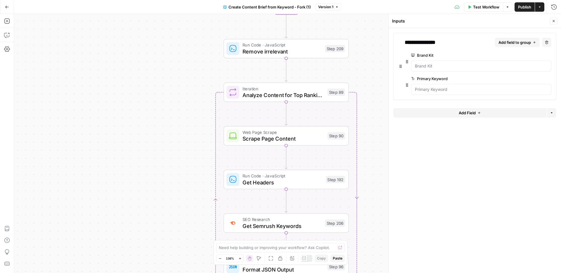
drag, startPoint x: 372, startPoint y: 158, endPoint x: 366, endPoint y: 65, distance: 93.2
click at [366, 65] on div "Workflow Set Inputs Inputs Google Search Perform Google Search Step 51 Loop Ite…" at bounding box center [287, 143] width 547 height 259
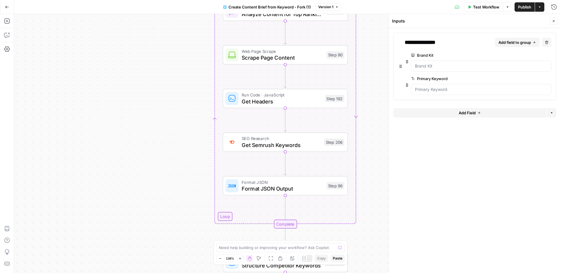
drag, startPoint x: 373, startPoint y: 145, endPoint x: 373, endPoint y: 60, distance: 84.8
click at [373, 60] on div "Workflow Set Inputs Inputs Google Search Perform Google Search Step 51 Loop Ite…" at bounding box center [287, 143] width 547 height 259
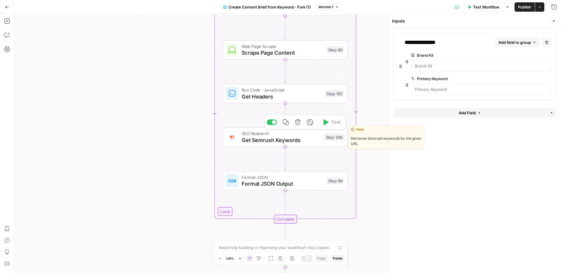
click at [299, 140] on span "Get Semrush Keywords" at bounding box center [281, 140] width 79 height 8
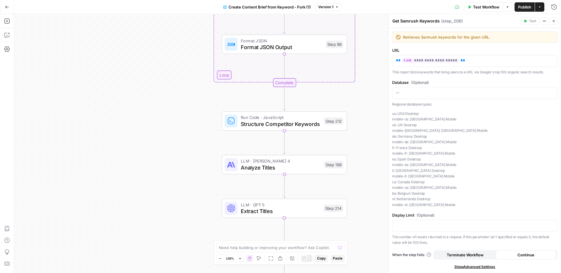
drag, startPoint x: 375, startPoint y: 183, endPoint x: 374, endPoint y: 39, distance: 143.9
click at [374, 39] on div "Workflow Set Inputs Inputs Google Search Perform Google Search Step 51 Loop Ite…" at bounding box center [287, 143] width 547 height 259
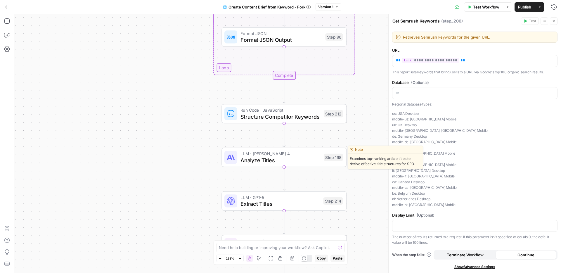
click at [308, 160] on span "Analyze Titles" at bounding box center [281, 160] width 80 height 8
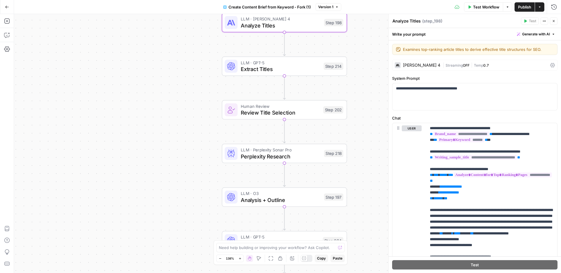
drag, startPoint x: 362, startPoint y: 206, endPoint x: 362, endPoint y: 68, distance: 138.0
click at [362, 68] on div "Workflow Set Inputs Inputs Google Search Perform Google Search Step 51 Loop Ite…" at bounding box center [287, 143] width 547 height 259
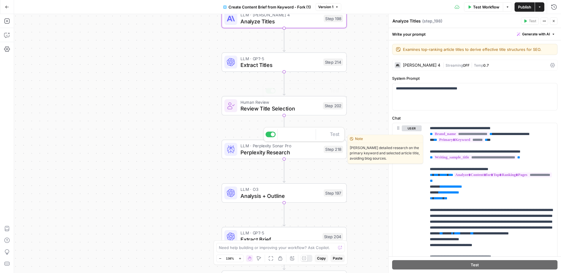
click at [313, 155] on span "Perplexity Research" at bounding box center [281, 152] width 80 height 8
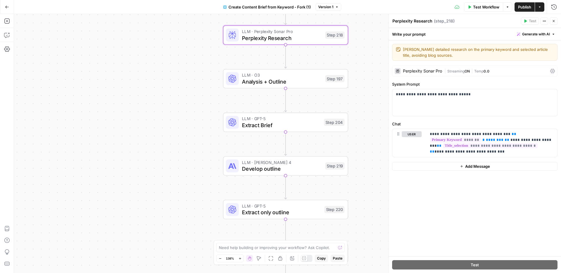
drag, startPoint x: 376, startPoint y: 215, endPoint x: 378, endPoint y: 100, distance: 114.3
click at [378, 100] on div "Workflow Set Inputs Inputs Google Search Perform Google Search Step 51 Loop Ite…" at bounding box center [287, 143] width 547 height 259
click at [311, 124] on span "Extract Brief" at bounding box center [281, 125] width 79 height 8
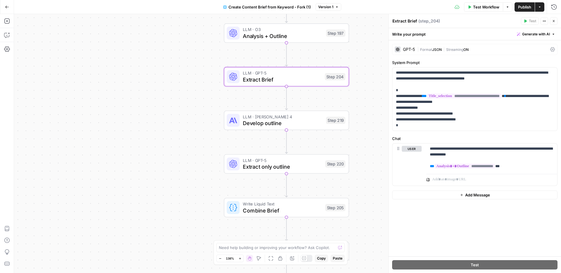
drag, startPoint x: 374, startPoint y: 183, endPoint x: 376, endPoint y: 118, distance: 65.8
click at [376, 118] on div "Workflow Set Inputs Inputs Google Search Perform Google Search Step 51 Loop Ite…" at bounding box center [287, 143] width 547 height 259
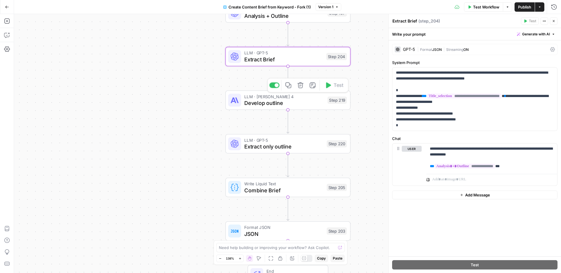
click at [315, 104] on span "Develop outline" at bounding box center [284, 103] width 80 height 8
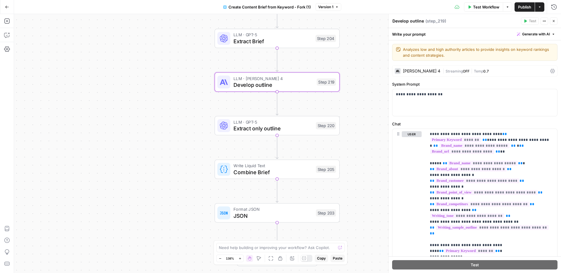
drag, startPoint x: 372, startPoint y: 198, endPoint x: 362, endPoint y: 180, distance: 21.0
click at [362, 180] on div "Workflow Set Inputs Inputs Google Search Perform Google Search Step 51 Loop Ite…" at bounding box center [287, 143] width 547 height 259
